Goal: Information Seeking & Learning: Understand process/instructions

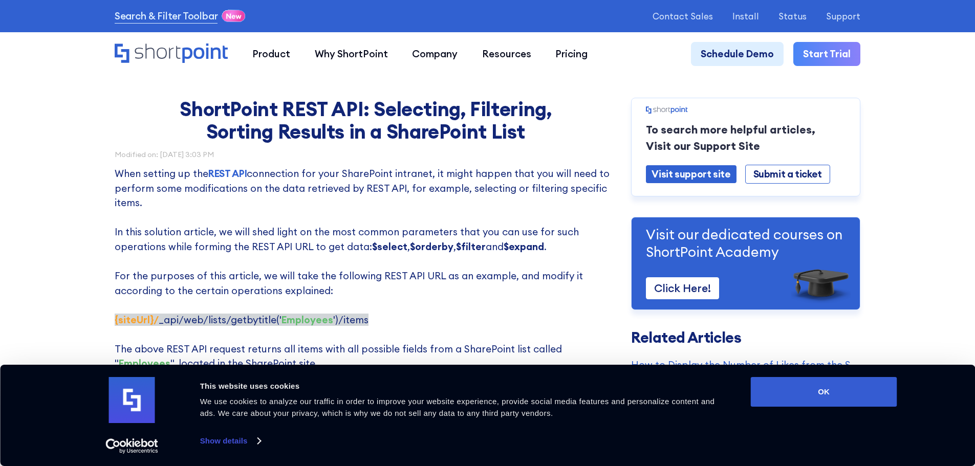
click at [292, 241] on p "When setting up the REST API connection for your SharePoint intranet, it might …" at bounding box center [366, 283] width 502 height 234
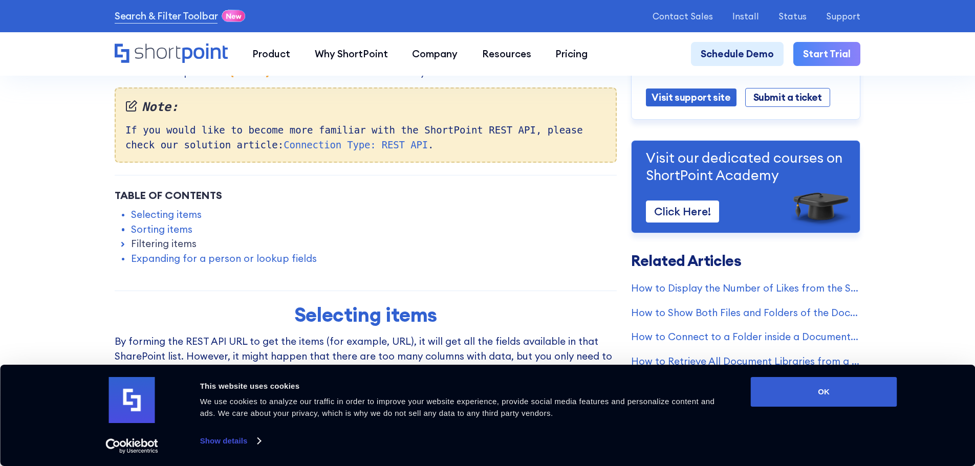
click at [179, 226] on link "Sorting items" at bounding box center [161, 229] width 61 height 15
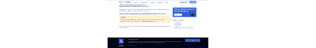
scroll to position [740, 0]
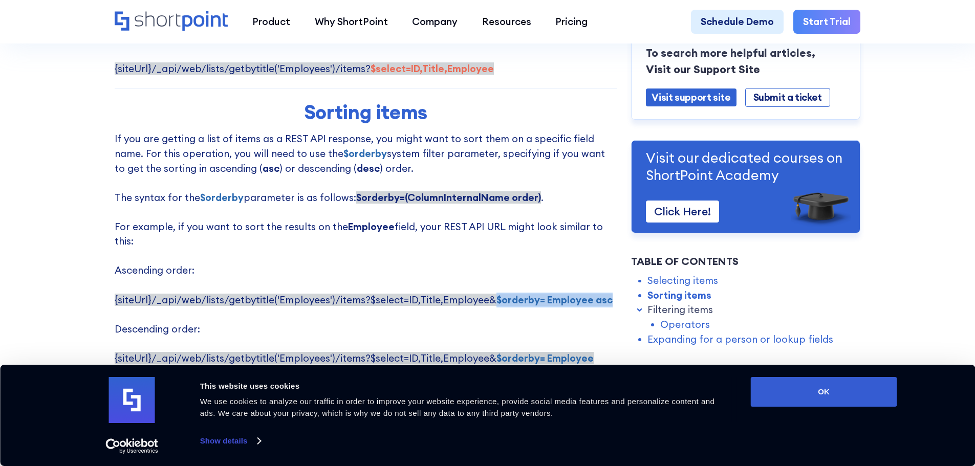
drag, startPoint x: 487, startPoint y: 290, endPoint x: 599, endPoint y: 287, distance: 112.2
click at [599, 294] on strong "$orderby= Employee asc" at bounding box center [555, 300] width 116 height 12
copy strong "$orderby= Employee asc"
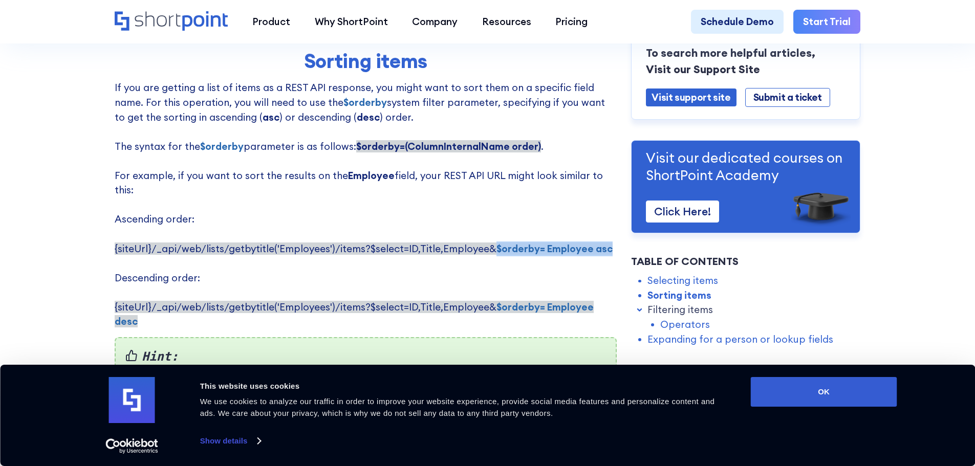
scroll to position [843, 0]
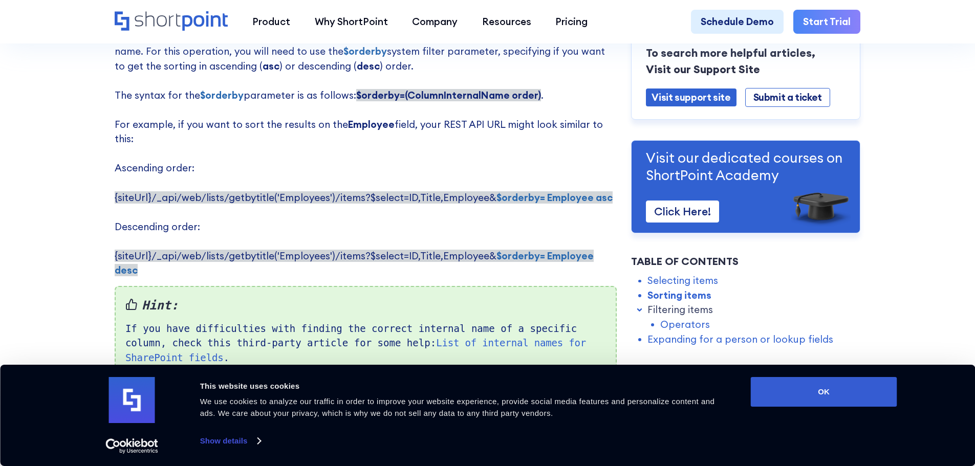
click at [515, 242] on p "If you are getting a list of items as a REST API response, you might want to so…" at bounding box center [366, 153] width 502 height 249
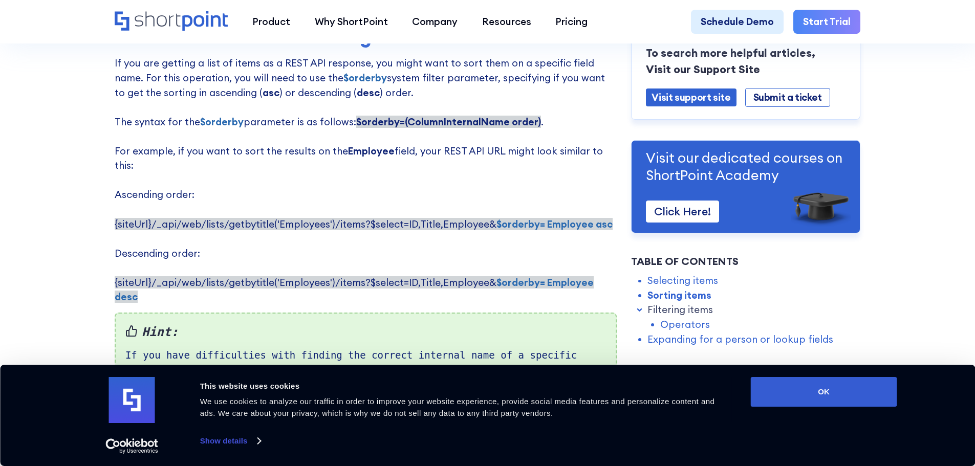
scroll to position [894, 0]
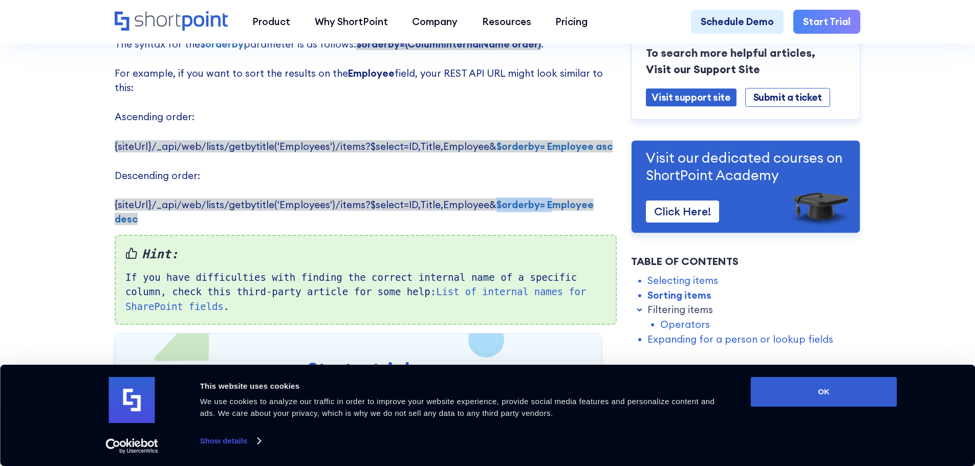
drag, startPoint x: 488, startPoint y: 198, endPoint x: 541, endPoint y: 198, distance: 52.7
click at [541, 199] on strong "$orderby= Employee desc" at bounding box center [354, 212] width 479 height 27
click at [542, 199] on strong "$orderby= Employee desc" at bounding box center [354, 212] width 479 height 27
